Goal: Entertainment & Leisure: Consume media (video, audio)

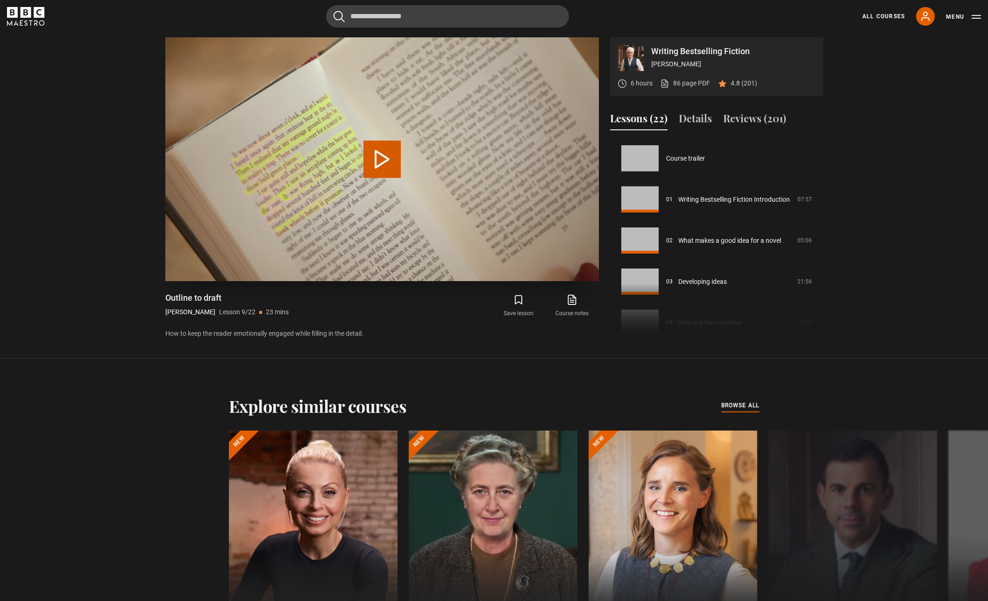
scroll to position [329, 0]
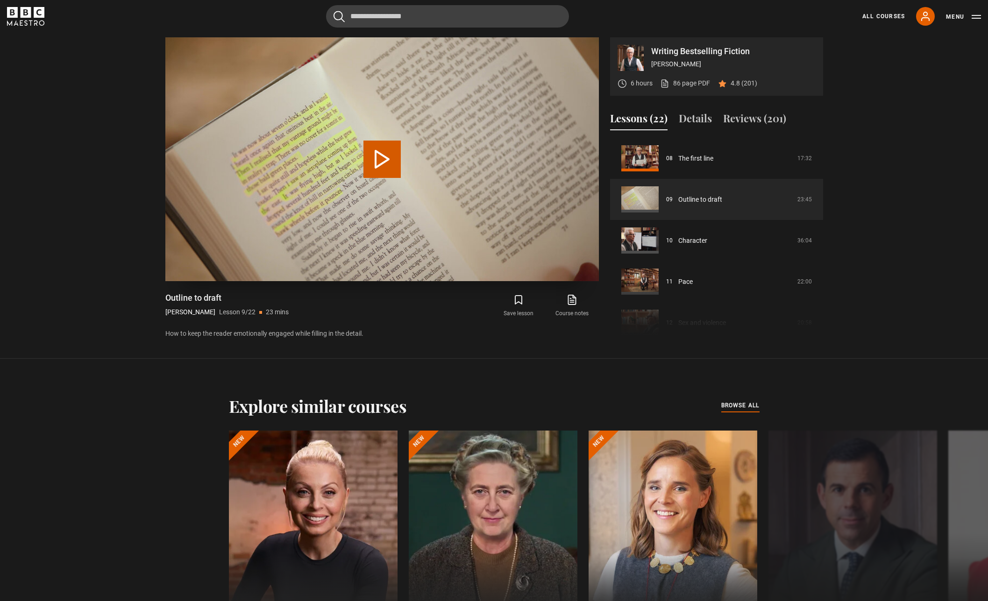
click at [390, 157] on button "Play Lesson Outline to draft" at bounding box center [381, 159] width 37 height 37
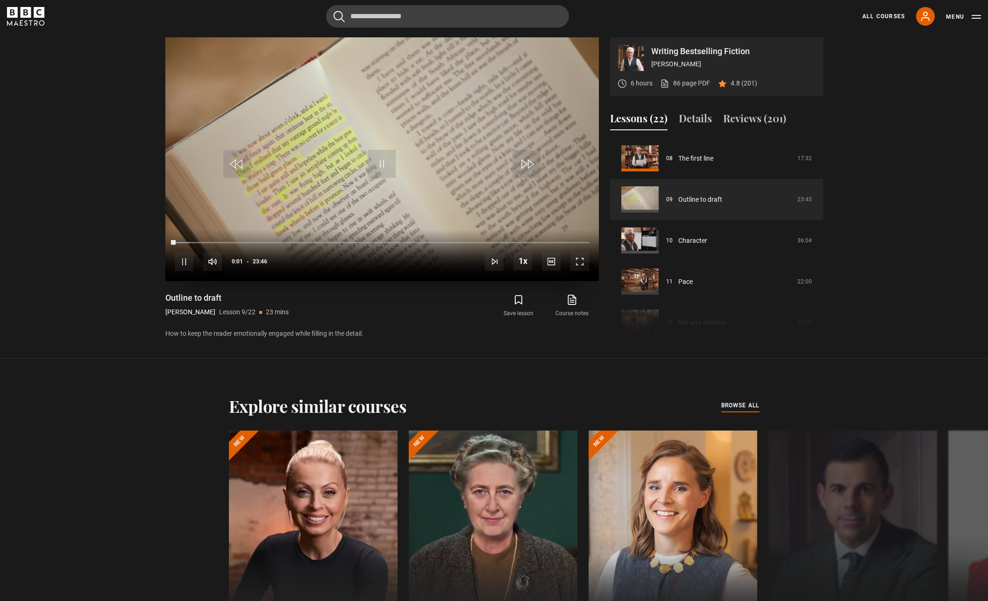
click at [376, 97] on video "Video Player" at bounding box center [381, 159] width 433 height 244
click at [382, 167] on span "Video Player" at bounding box center [381, 164] width 28 height 28
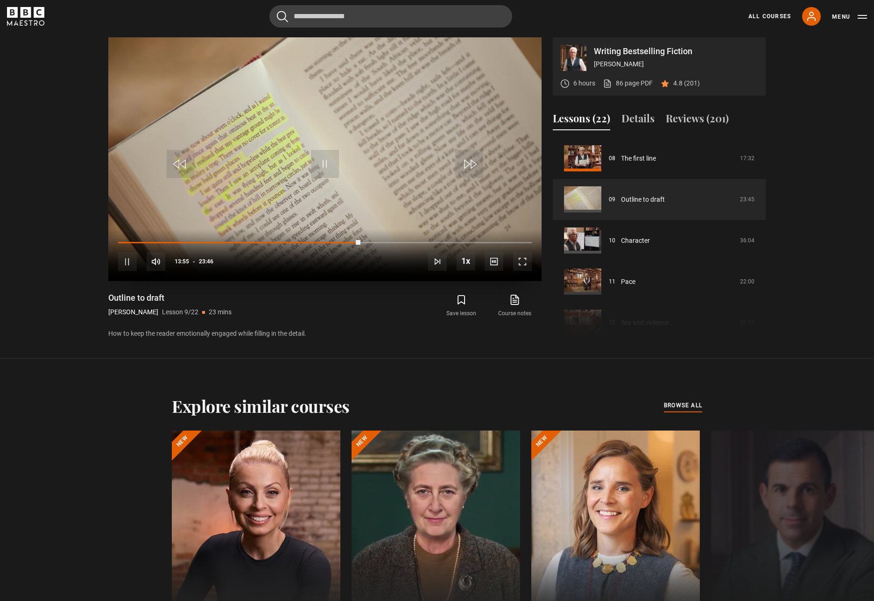
click at [321, 162] on span "Video Player" at bounding box center [325, 164] width 28 height 28
click at [322, 162] on span "Video Player" at bounding box center [325, 164] width 28 height 28
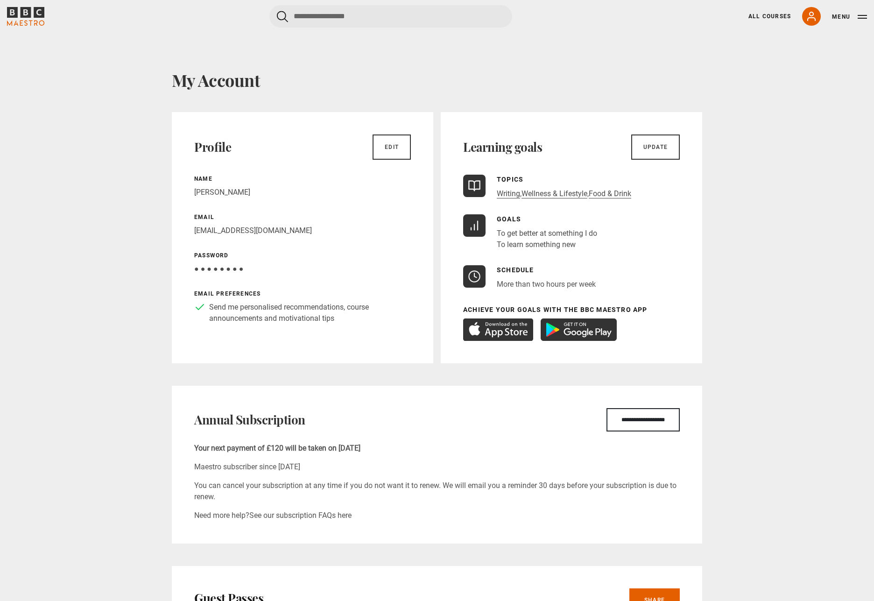
click at [772, 21] on div "All Courses My Account Search Menu" at bounding box center [802, 16] width 130 height 19
click at [772, 17] on link "All Courses" at bounding box center [769, 16] width 42 height 8
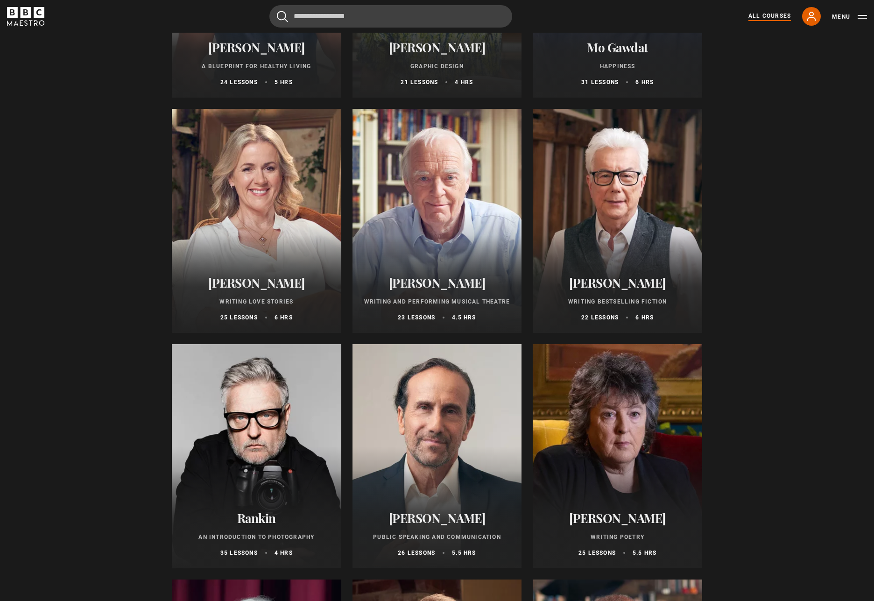
scroll to position [1793, 0]
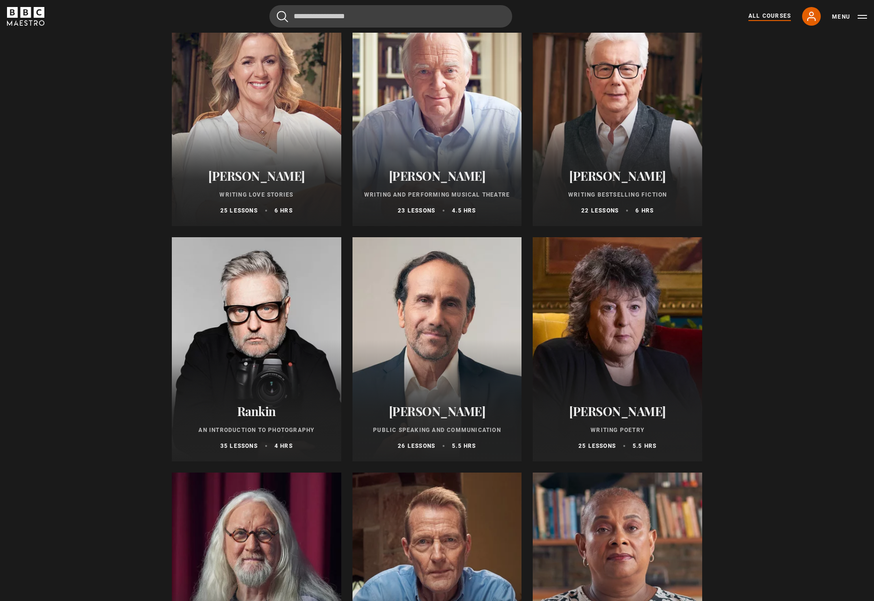
click at [289, 324] on div at bounding box center [256, 349] width 169 height 224
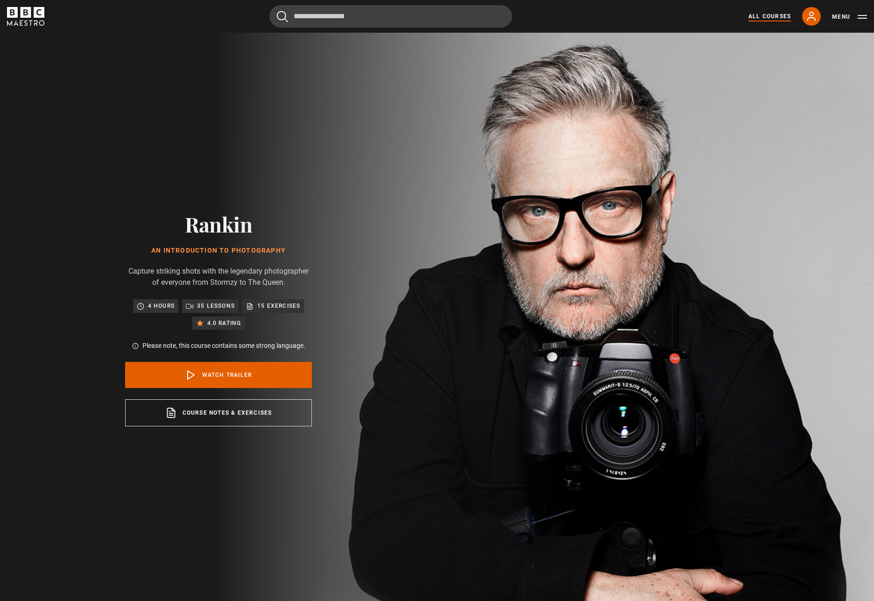
click at [779, 21] on div "All Courses My Account Search Menu" at bounding box center [802, 16] width 130 height 19
click at [775, 16] on link "All Courses" at bounding box center [769, 16] width 42 height 8
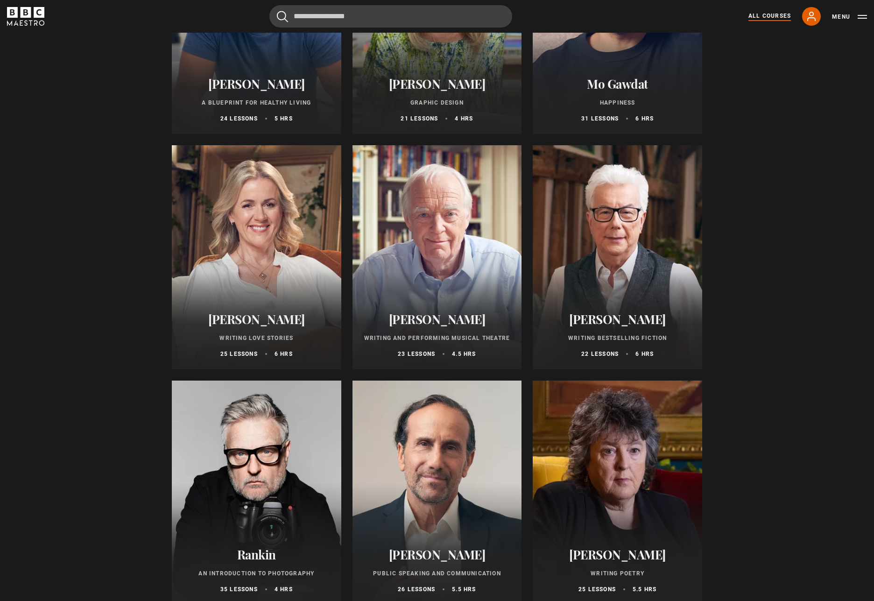
scroll to position [1652, 0]
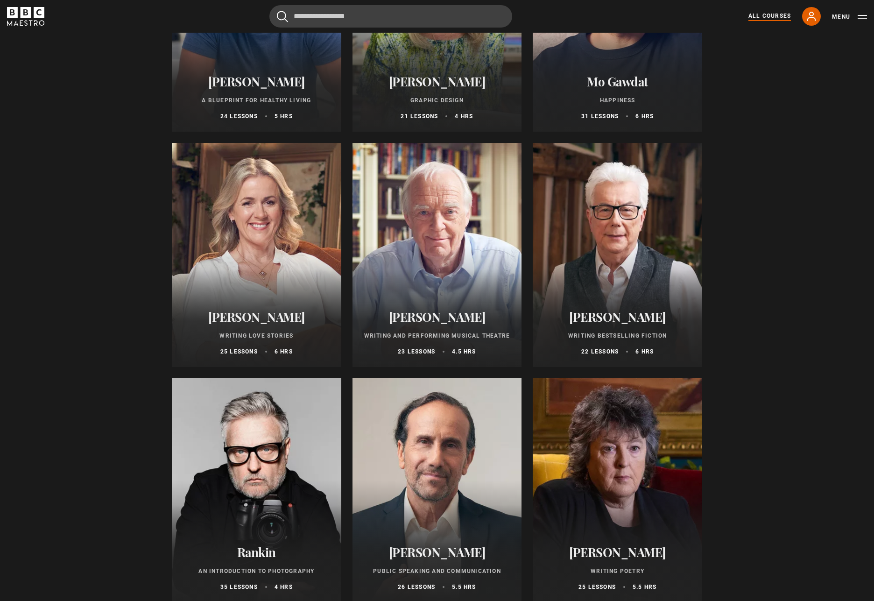
click at [607, 310] on h2 "[PERSON_NAME]" at bounding box center [617, 317] width 147 height 14
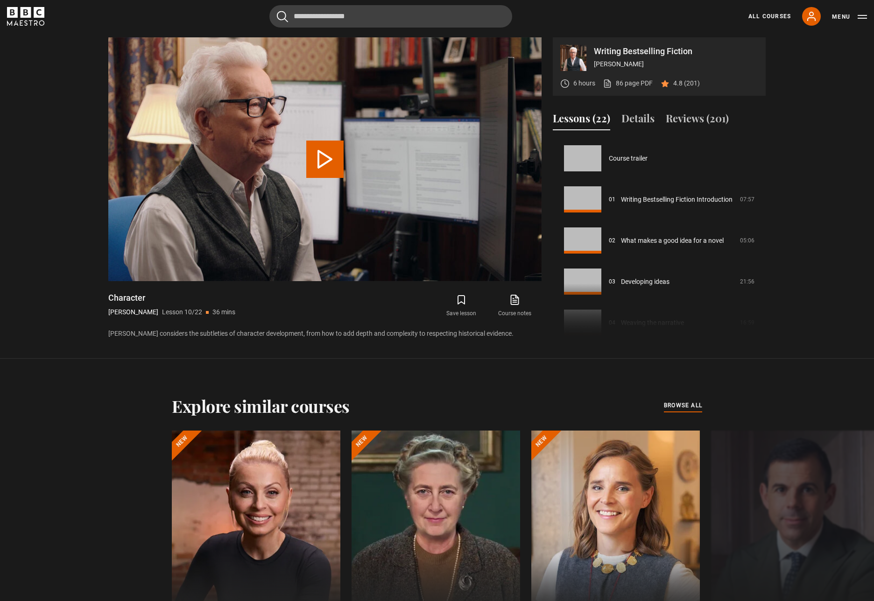
scroll to position [370, 0]
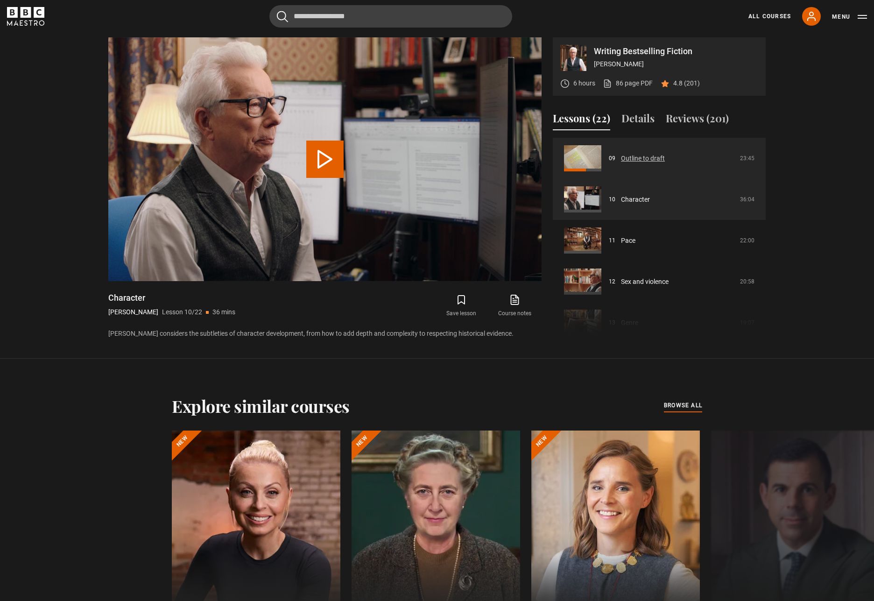
click at [645, 158] on link "Outline to draft" at bounding box center [643, 159] width 44 height 10
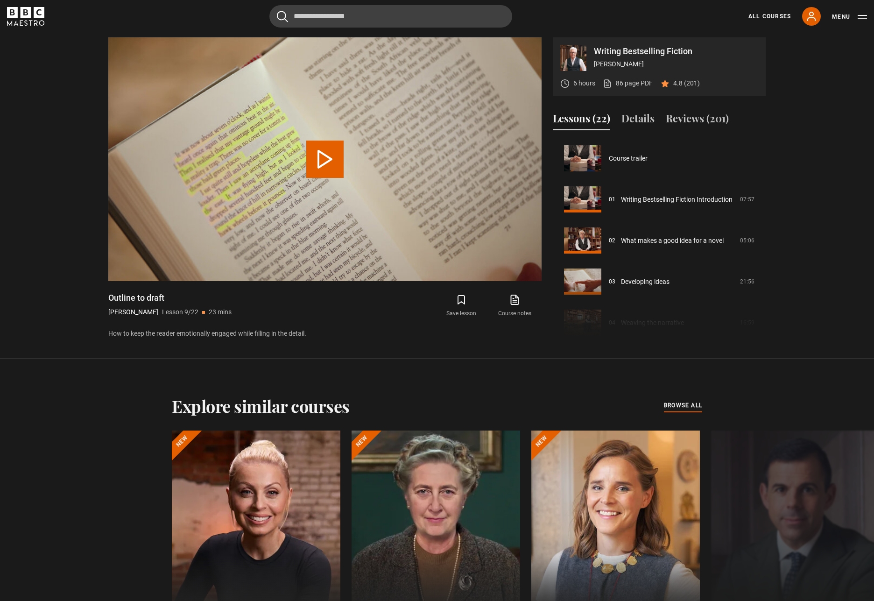
scroll to position [329, 0]
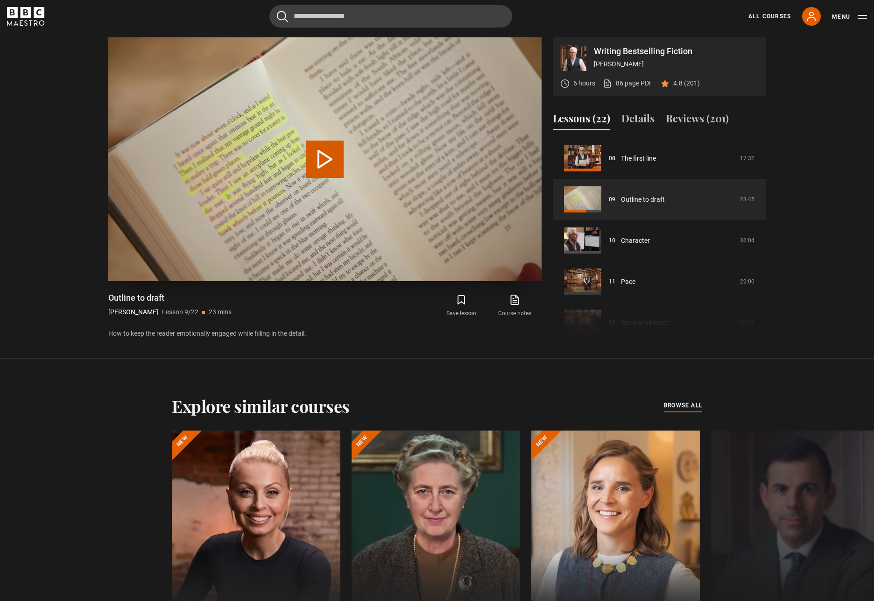
click at [322, 154] on button "Play Lesson Outline to draft" at bounding box center [324, 159] width 37 height 37
click at [187, 250] on div "10s Skip Back 10 seconds Pause 10s Skip Forward 10 seconds Loaded : 68.36% 15:2…" at bounding box center [324, 255] width 433 height 52
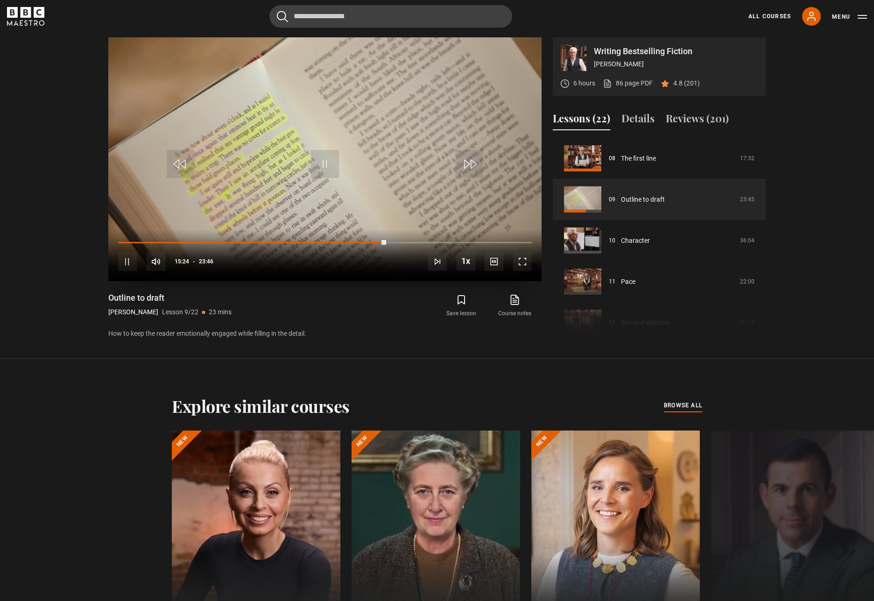
click at [322, 170] on span "Video Player" at bounding box center [325, 164] width 28 height 28
click at [329, 164] on span "Video Player" at bounding box center [325, 164] width 28 height 28
click at [196, 262] on div "57%" at bounding box center [196, 261] width 0 height 7
click at [197, 262] on div "61%" at bounding box center [197, 261] width 0 height 7
click at [199, 262] on div "68%" at bounding box center [199, 261] width 0 height 7
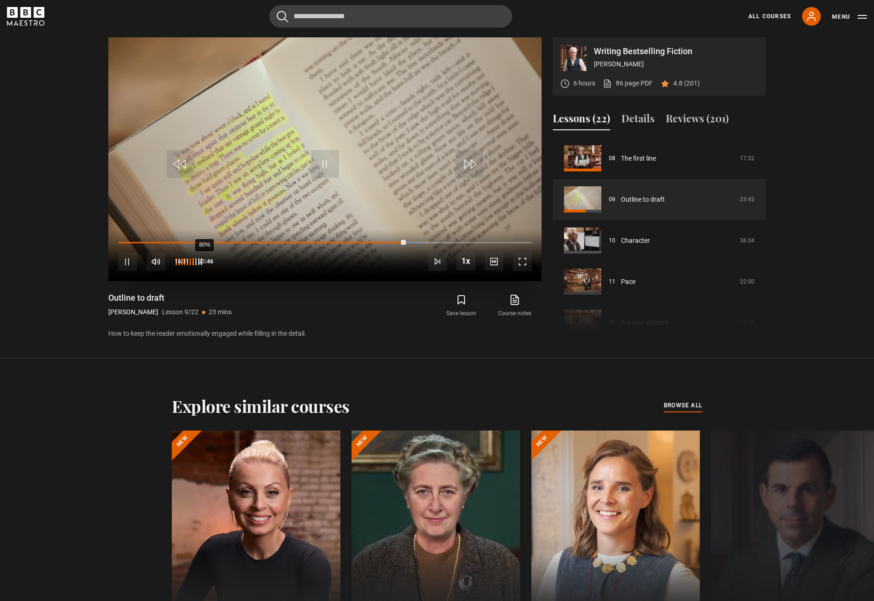
click at [204, 262] on div "80%" at bounding box center [204, 261] width 0 height 7
click at [207, 262] on div "89%" at bounding box center [207, 261] width 0 height 7
click at [318, 166] on span "Video Player" at bounding box center [325, 164] width 28 height 28
click at [325, 164] on span "Video Player" at bounding box center [325, 164] width 28 height 28
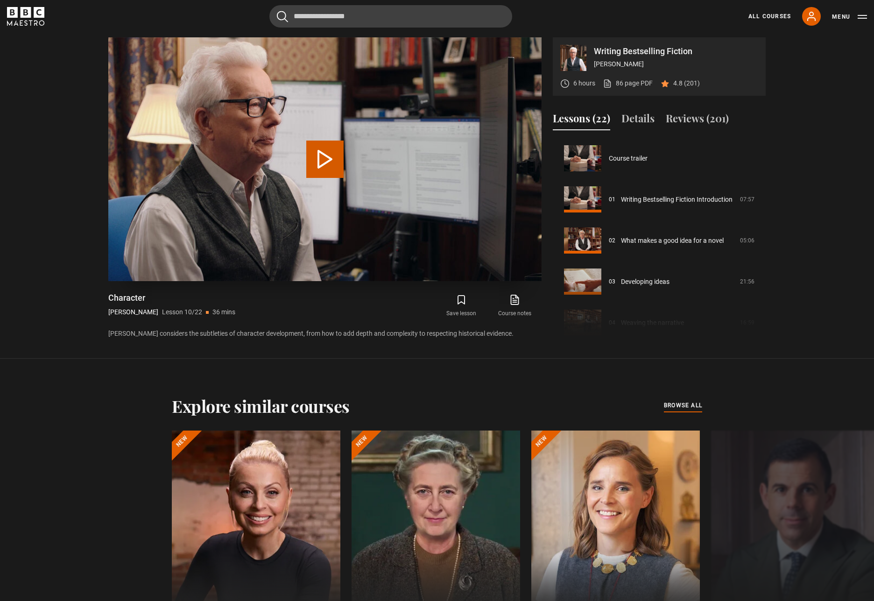
scroll to position [370, 0]
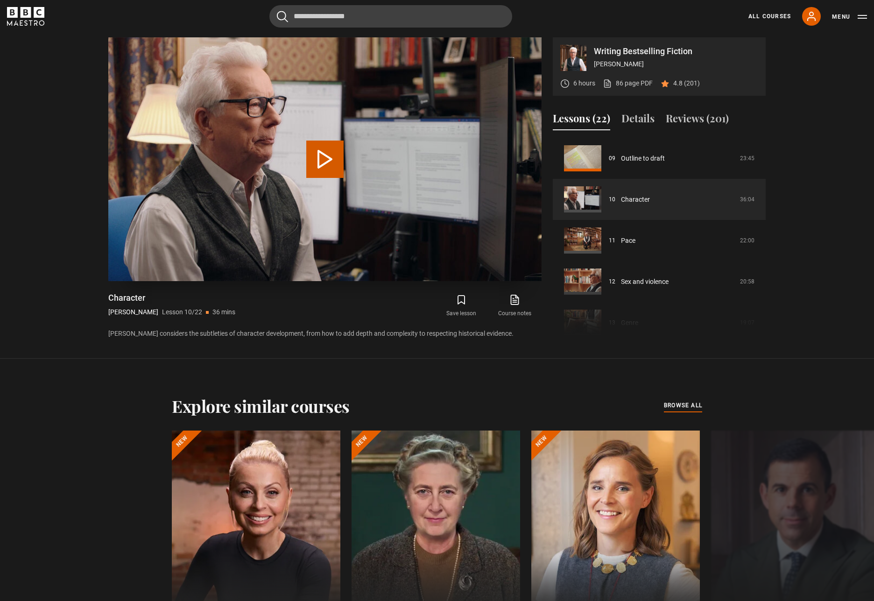
click at [318, 159] on button "Play Lesson Character" at bounding box center [324, 159] width 37 height 37
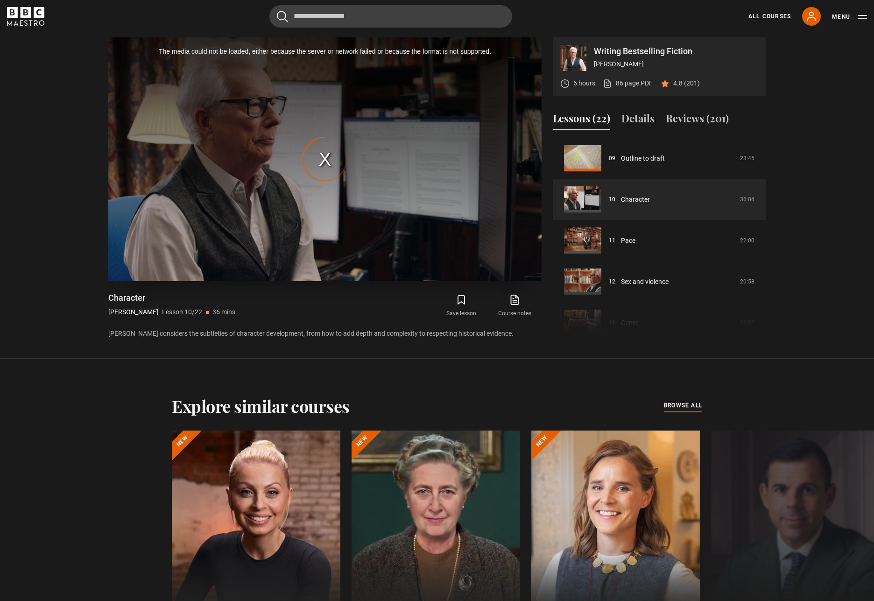
click at [323, 152] on div "The media could not be loaded, either because the server or network failed or b…" at bounding box center [324, 159] width 433 height 244
click at [325, 158] on div "The media could not be loaded, either because the server or network failed or b…" at bounding box center [324, 159] width 433 height 244
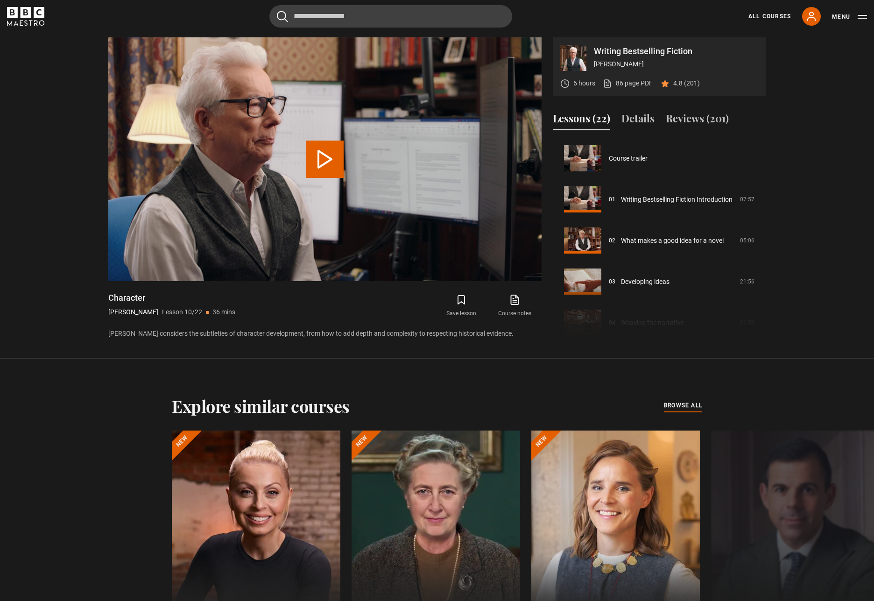
scroll to position [370, 0]
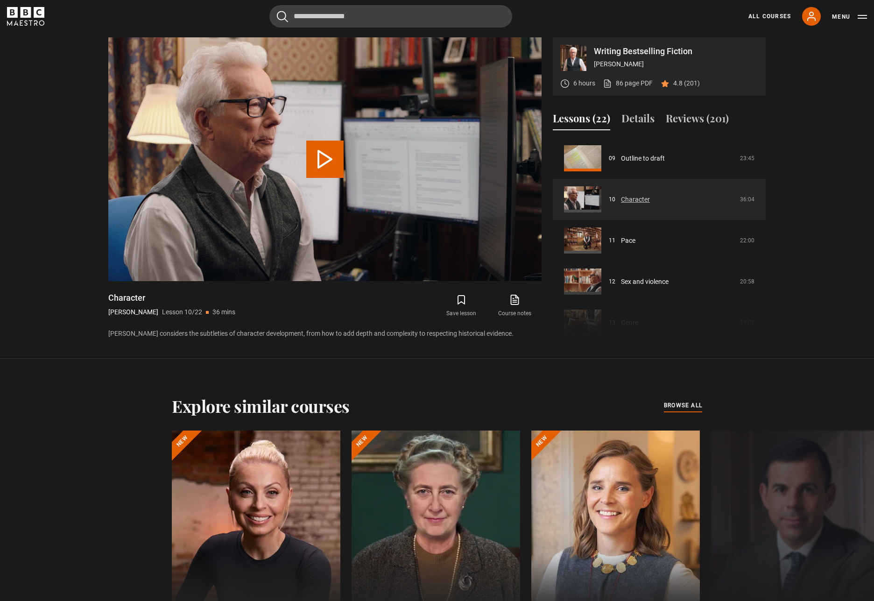
click at [628, 198] on link "Character" at bounding box center [635, 200] width 29 height 10
click at [332, 158] on button "Play Lesson Character" at bounding box center [324, 159] width 37 height 37
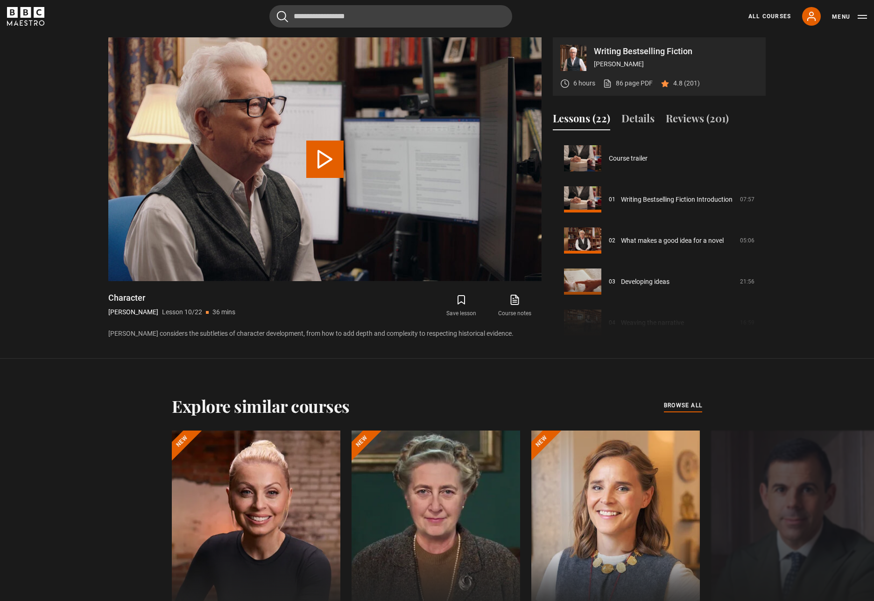
scroll to position [370, 0]
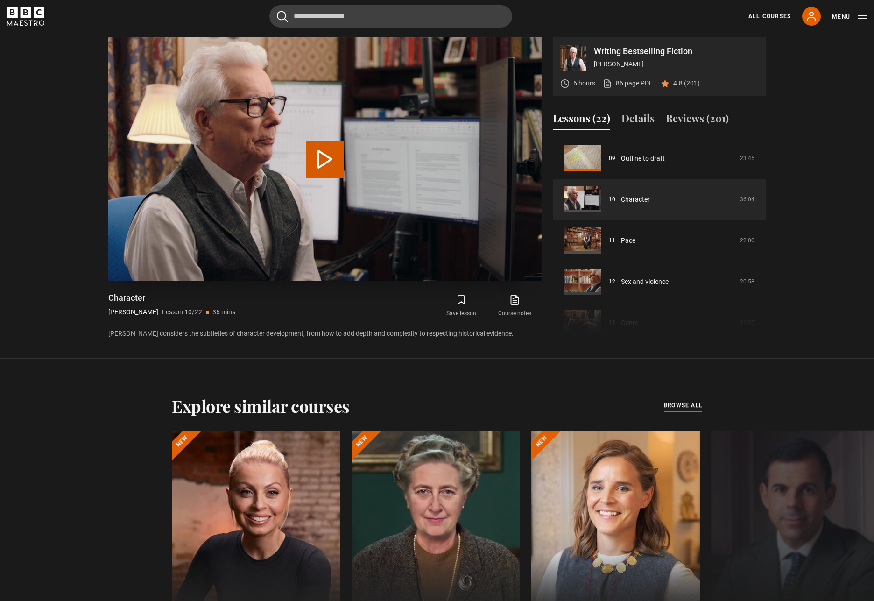
click at [329, 158] on button "Play Lesson Character" at bounding box center [324, 159] width 37 height 37
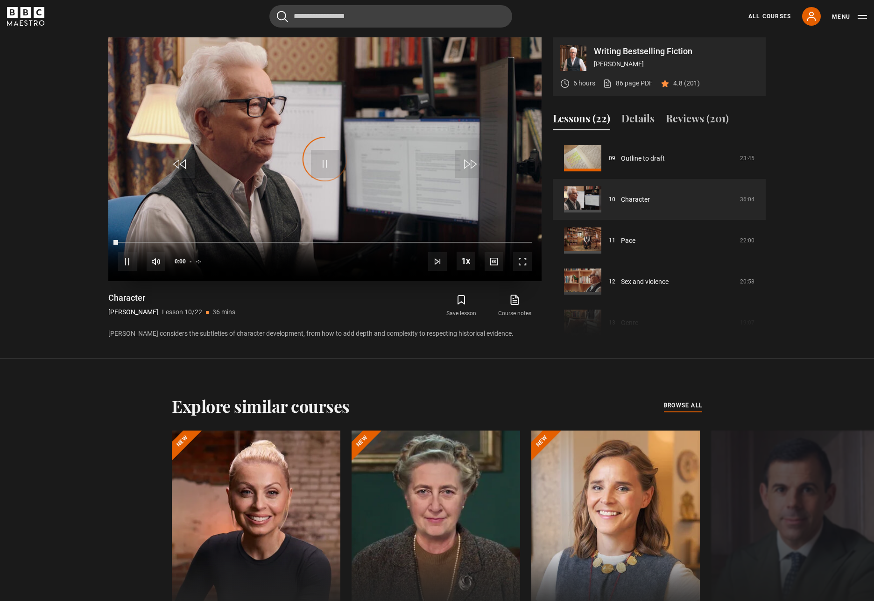
click at [325, 163] on div "Video Player is loading." at bounding box center [325, 159] width 47 height 47
click at [280, 192] on video "Video Player" at bounding box center [324, 159] width 433 height 244
click at [324, 166] on span "Video Player" at bounding box center [325, 164] width 28 height 28
click at [325, 161] on span "Video Player" at bounding box center [325, 164] width 28 height 28
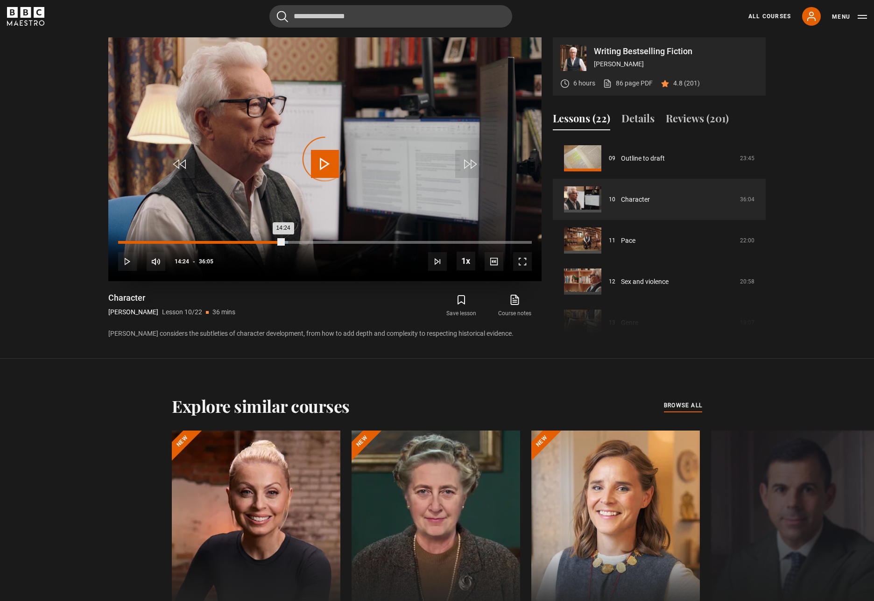
click at [274, 242] on div "Loaded : 41.09% 13:33 14:24" at bounding box center [325, 242] width 414 height 3
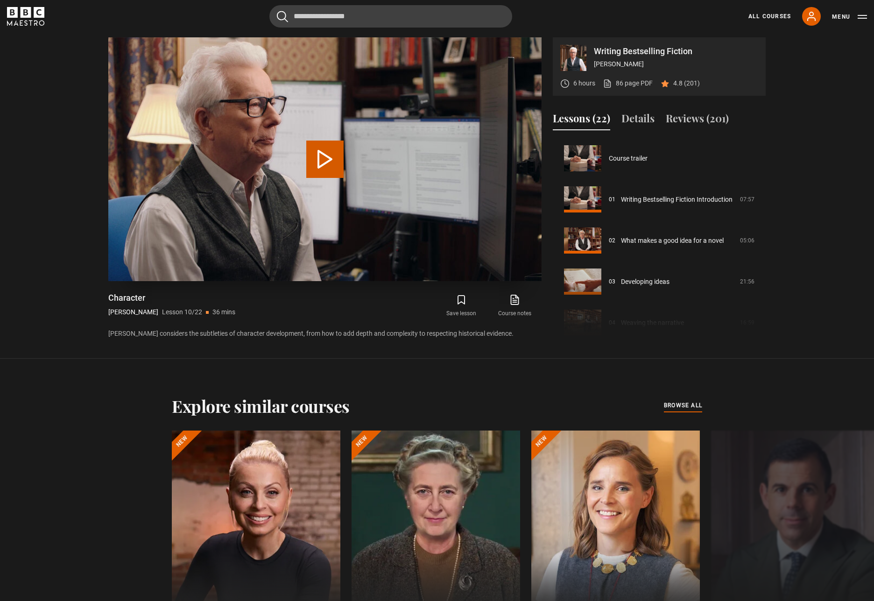
scroll to position [370, 0]
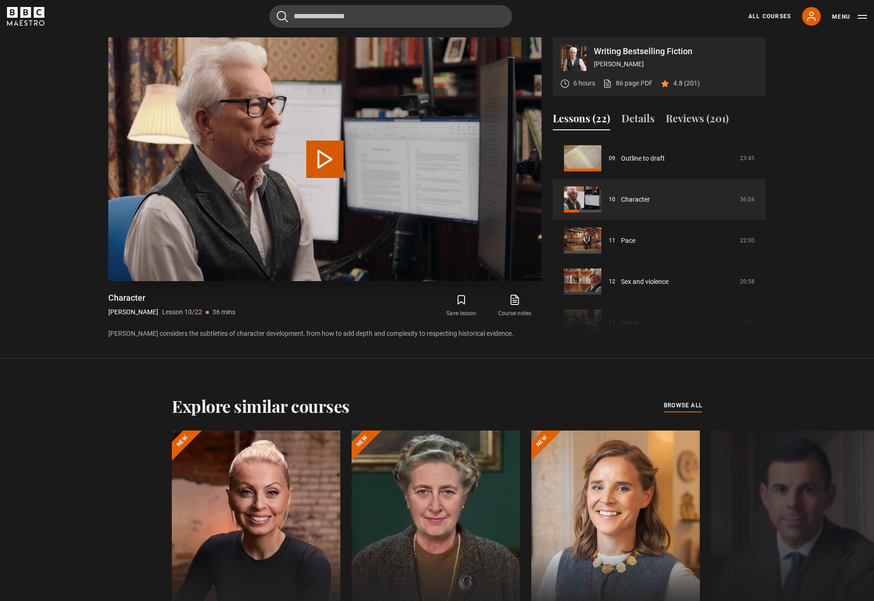
click at [325, 151] on button "Play Lesson Character" at bounding box center [324, 159] width 37 height 37
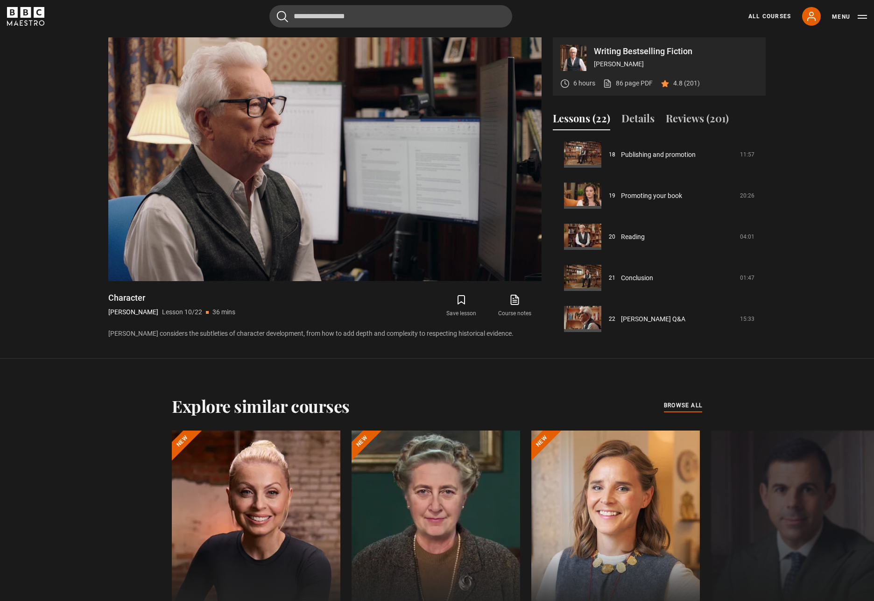
scroll to position [743, 0]
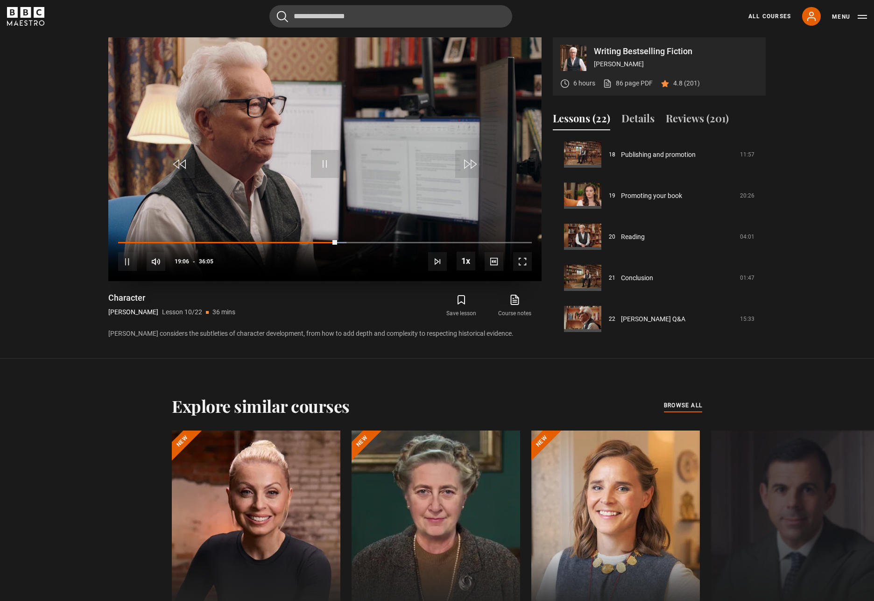
click at [125, 264] on span "Video Player" at bounding box center [127, 261] width 19 height 19
click at [324, 154] on span "Video Player" at bounding box center [325, 164] width 28 height 28
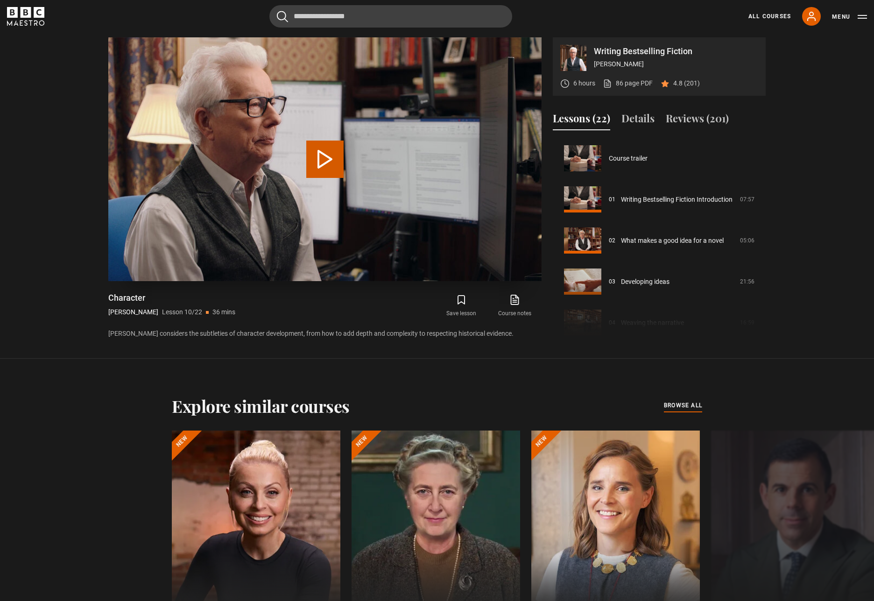
scroll to position [370, 0]
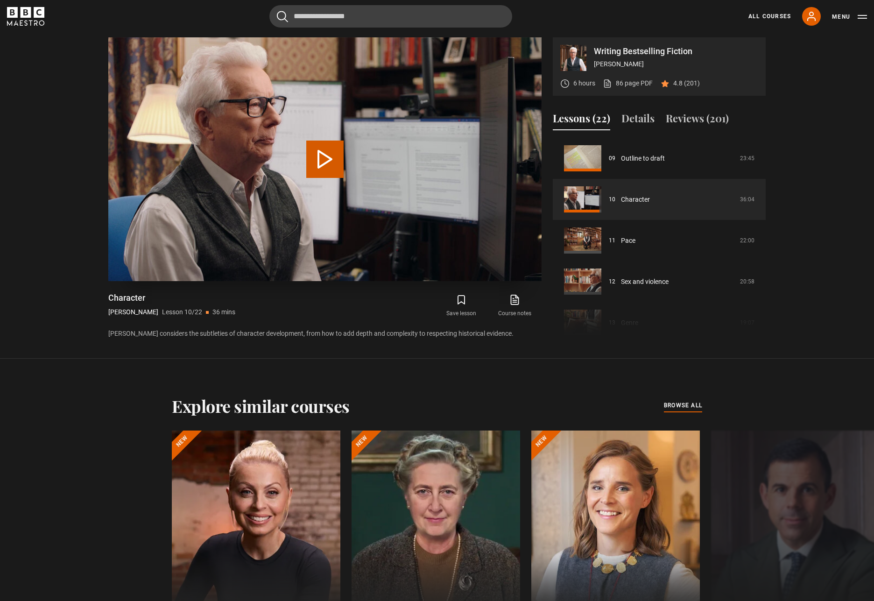
click at [319, 156] on button "Play Lesson Character" at bounding box center [324, 159] width 37 height 37
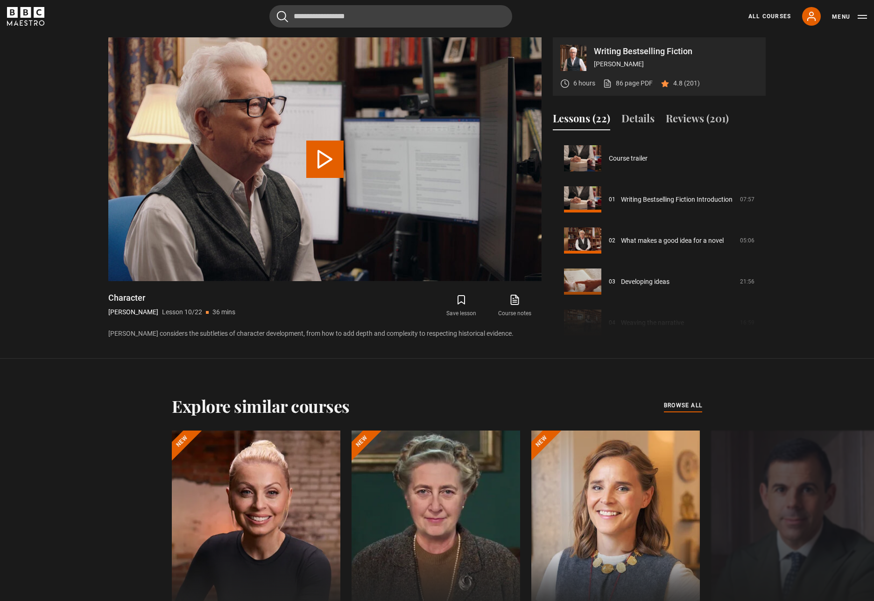
scroll to position [370, 0]
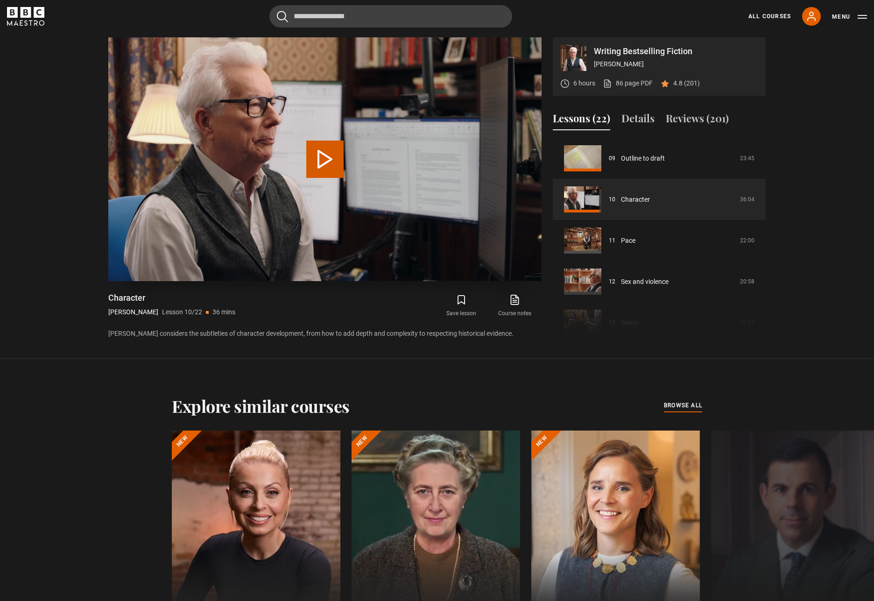
click at [312, 157] on button "Play Lesson Character" at bounding box center [324, 159] width 37 height 37
